Goal: Use online tool/utility: Utilize a website feature to perform a specific function

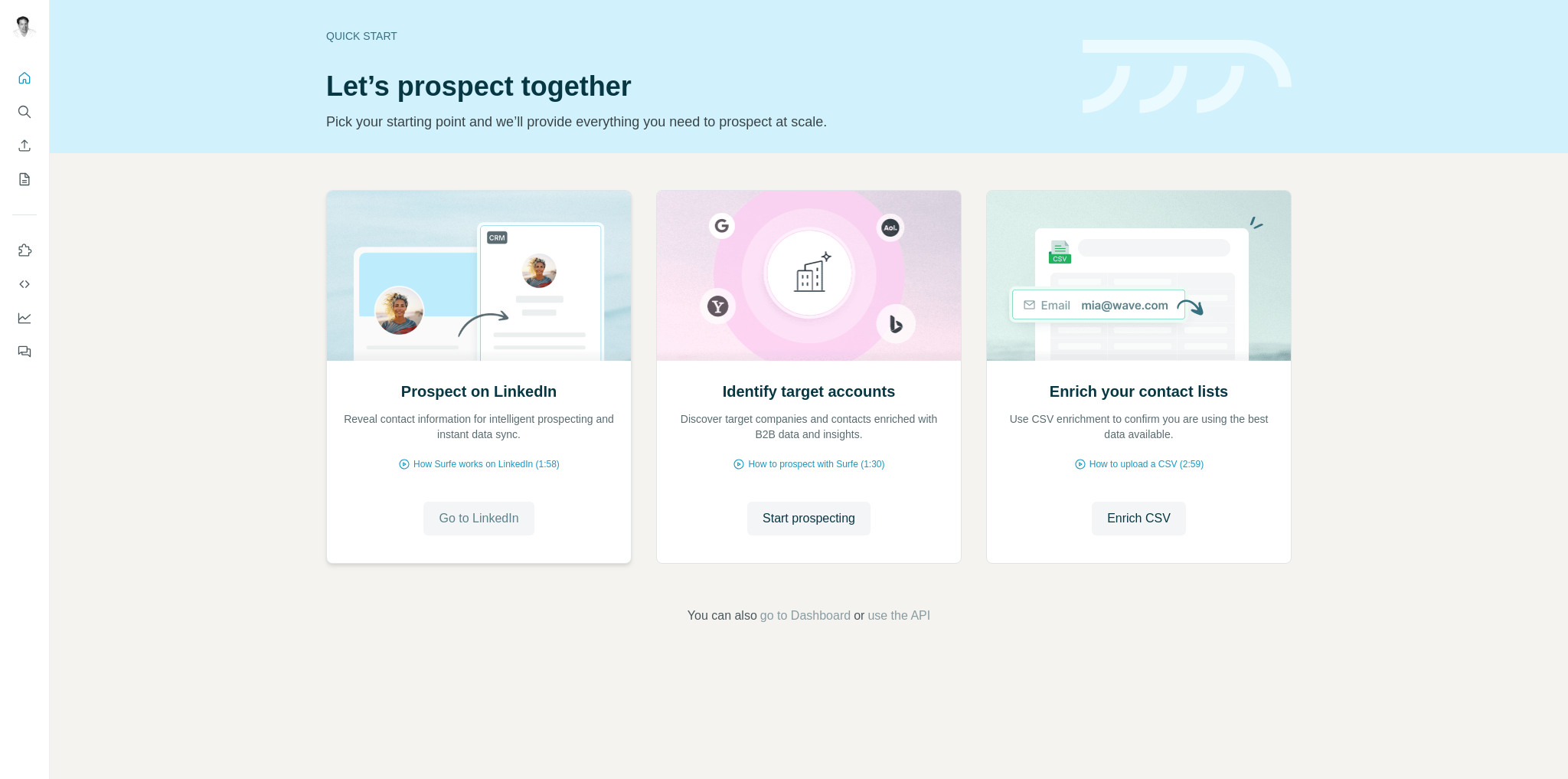
click at [469, 519] on span "Go to LinkedIn" at bounding box center [479, 518] width 80 height 18
click at [1113, 515] on span "Enrich CSV" at bounding box center [1139, 518] width 63 height 18
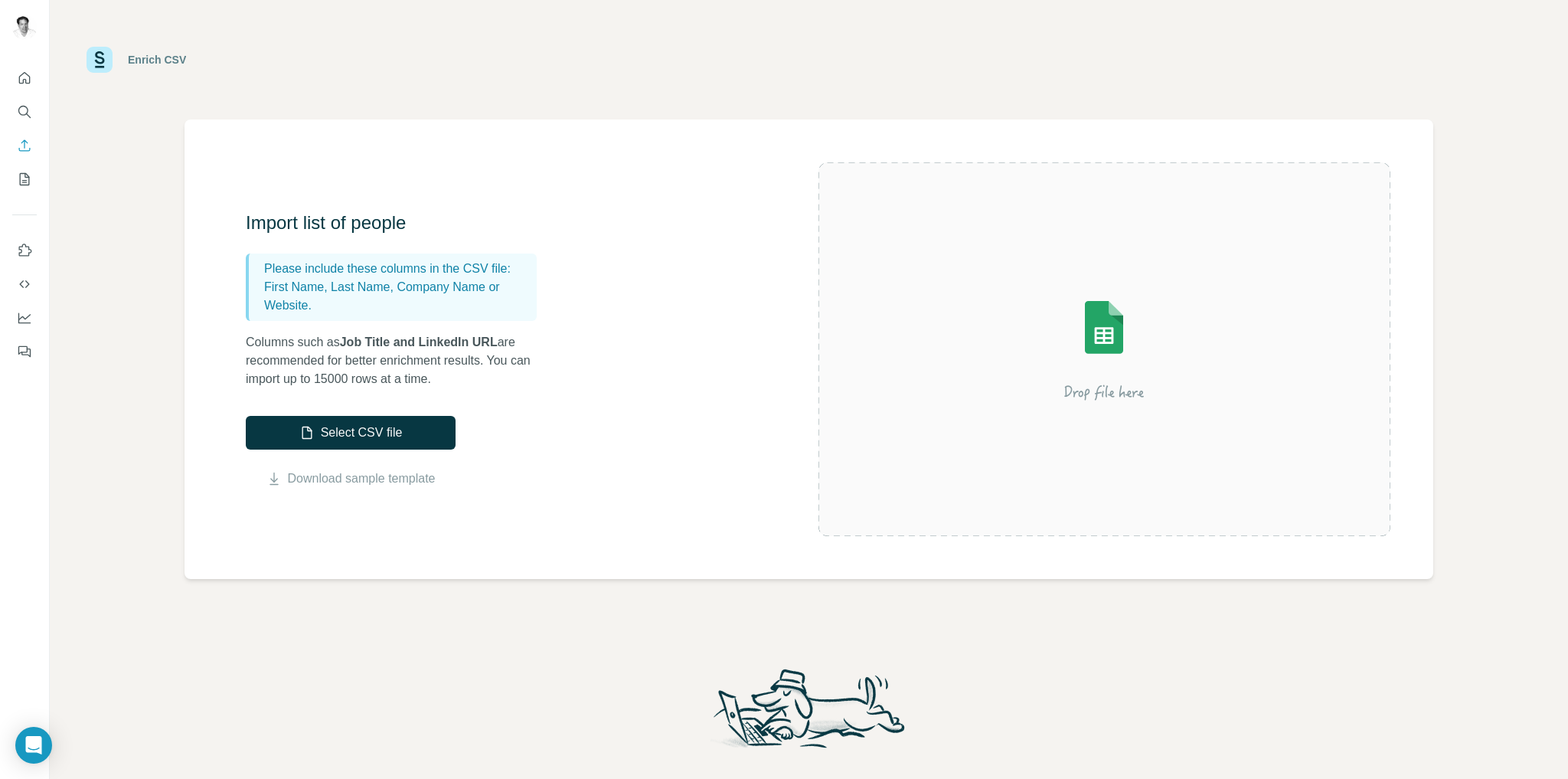
click at [501, 70] on div "Enrich CSV" at bounding box center [809, 60] width 1445 height 46
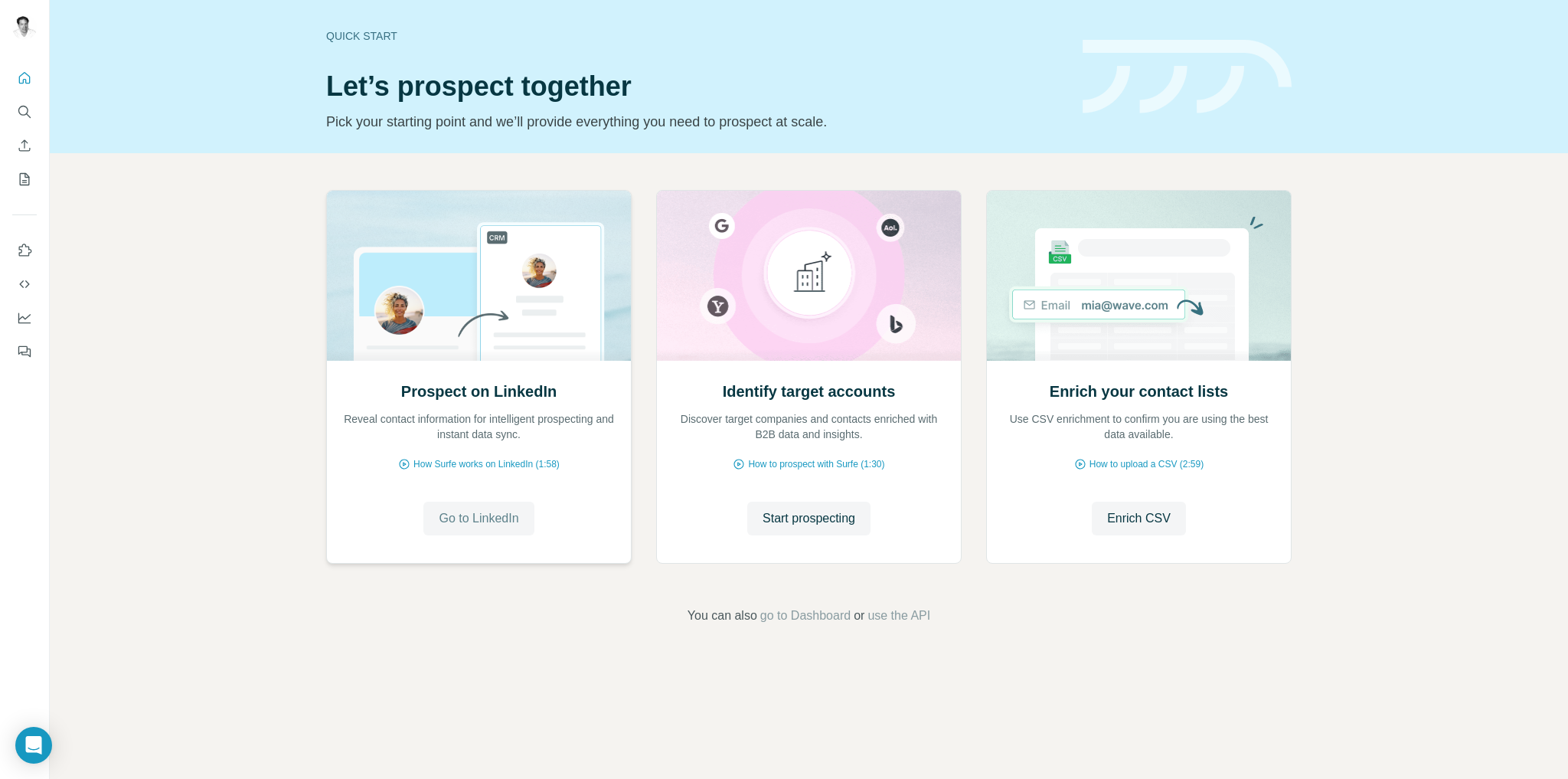
click at [490, 518] on span "Go to LinkedIn" at bounding box center [479, 518] width 80 height 18
